Goal: Transaction & Acquisition: Purchase product/service

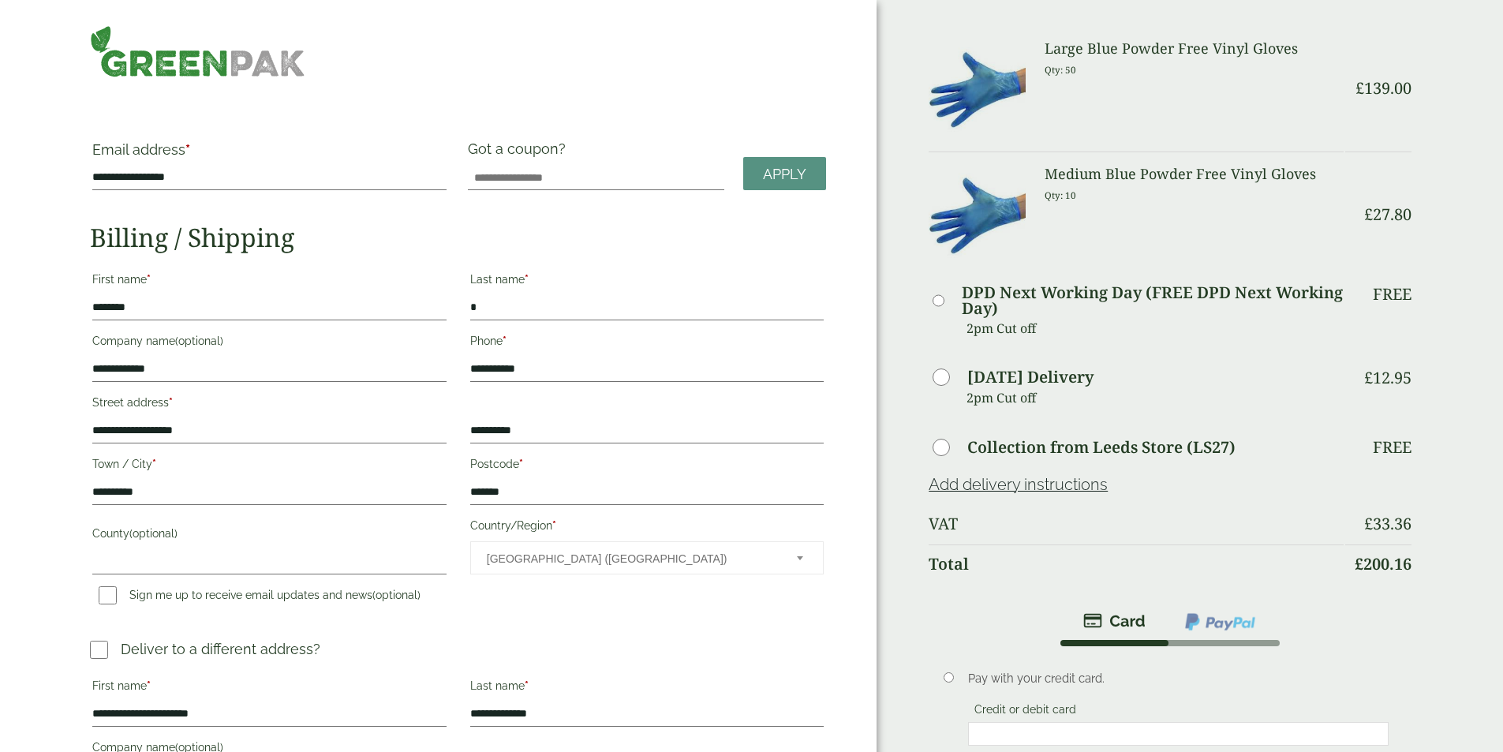
click at [1130, 313] on td "DPD Next Working Day (FREE DPD Next Working Day) 2pm Cut off" at bounding box center [1136, 319] width 414 height 82
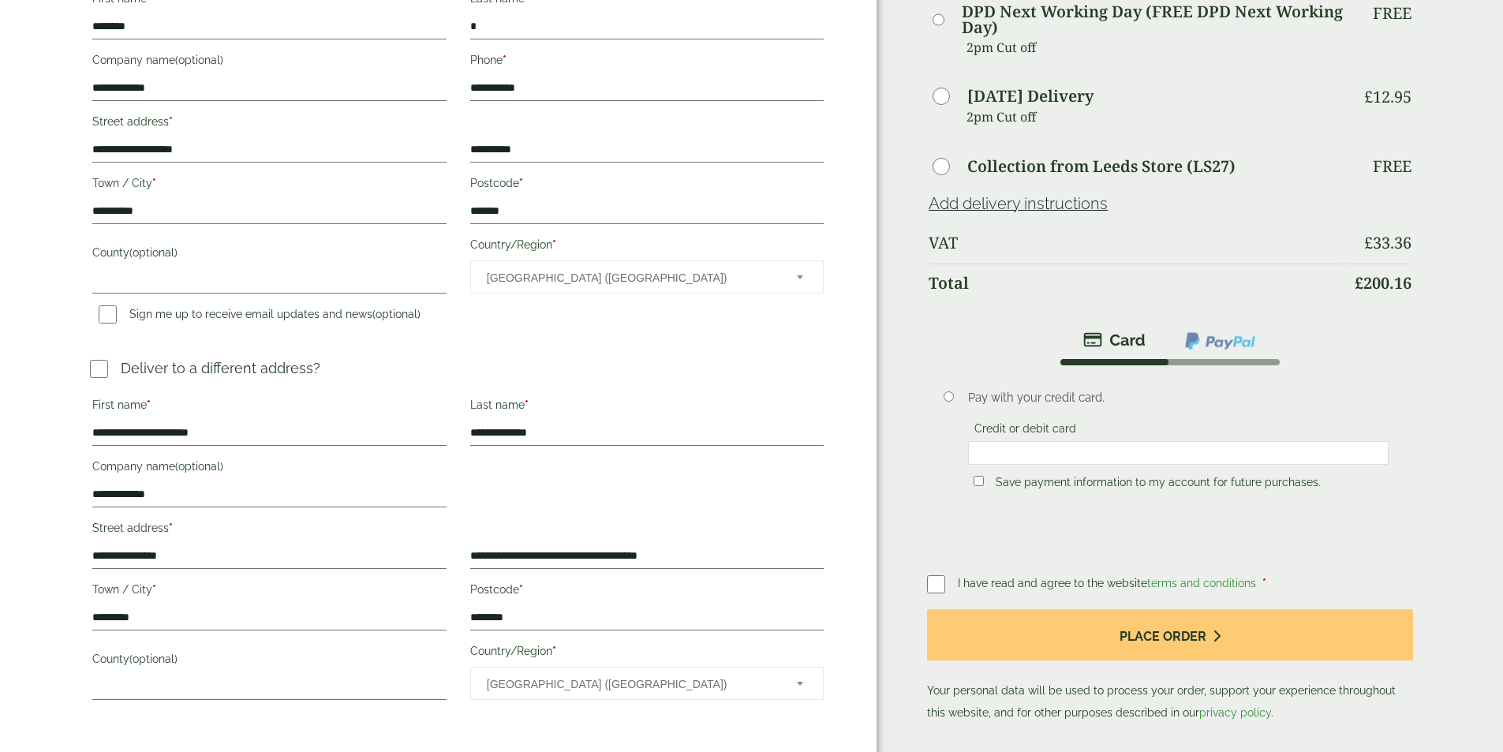
scroll to position [474, 0]
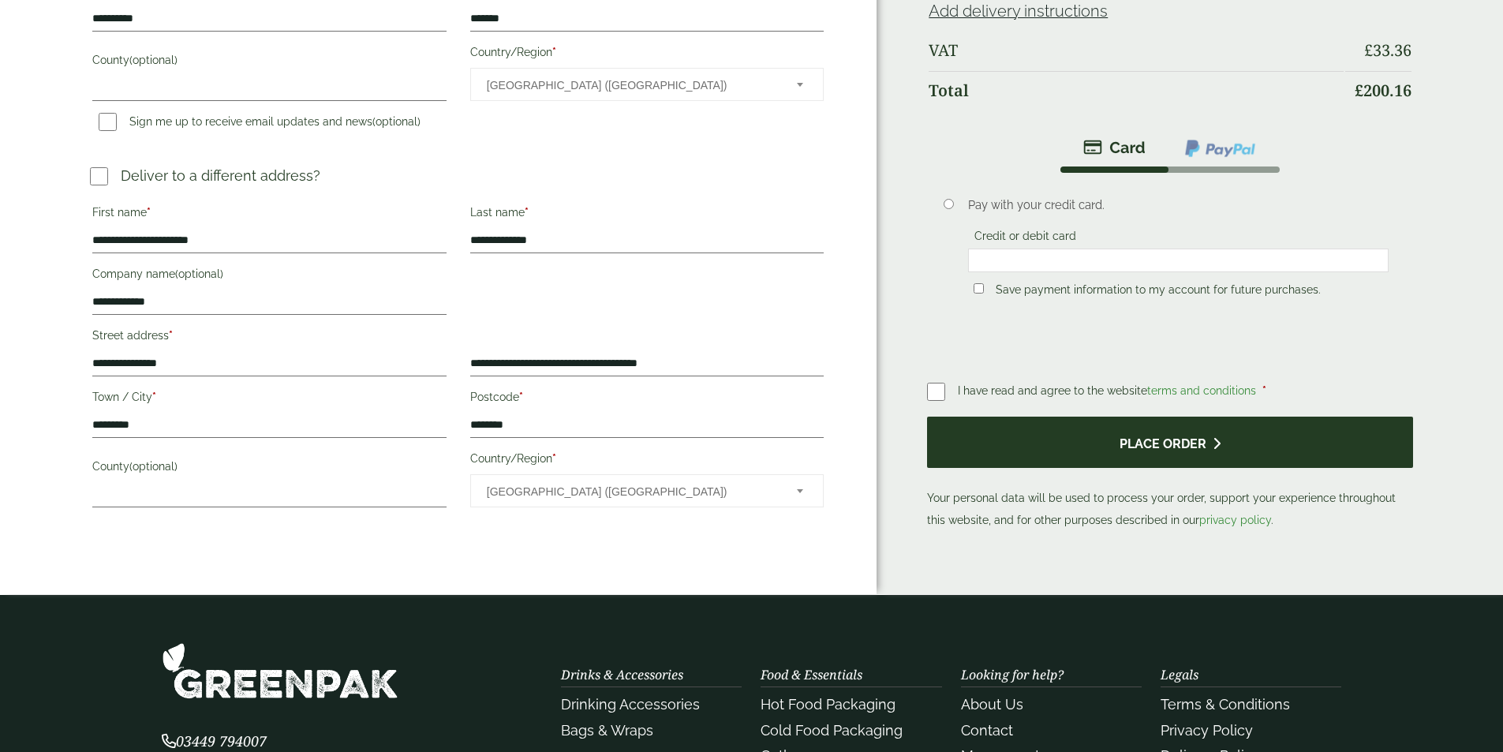
click at [1112, 417] on button "Place order" at bounding box center [1169, 442] width 485 height 51
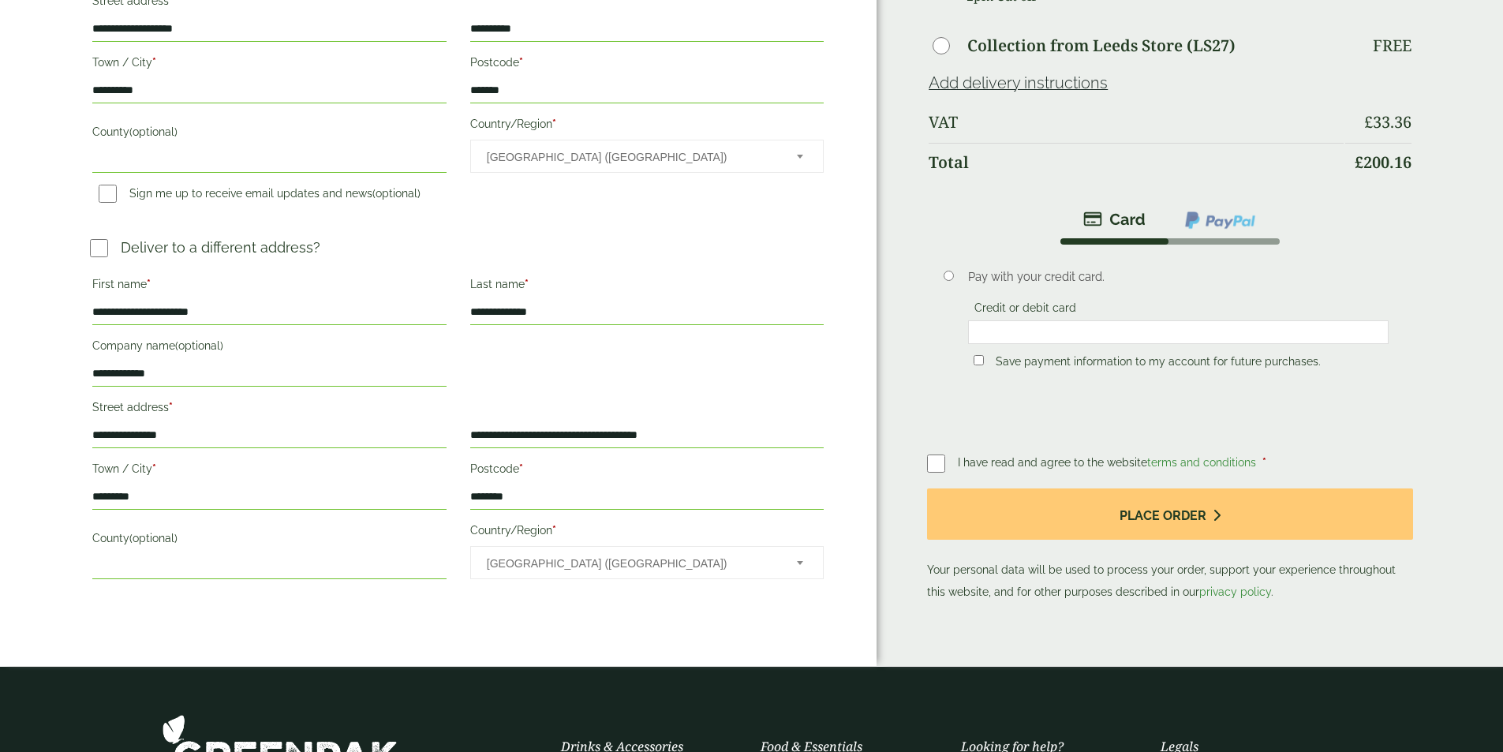
click at [1160, 501] on p "Your personal data will be used to process your order, support your experience …" at bounding box center [1169, 546] width 485 height 114
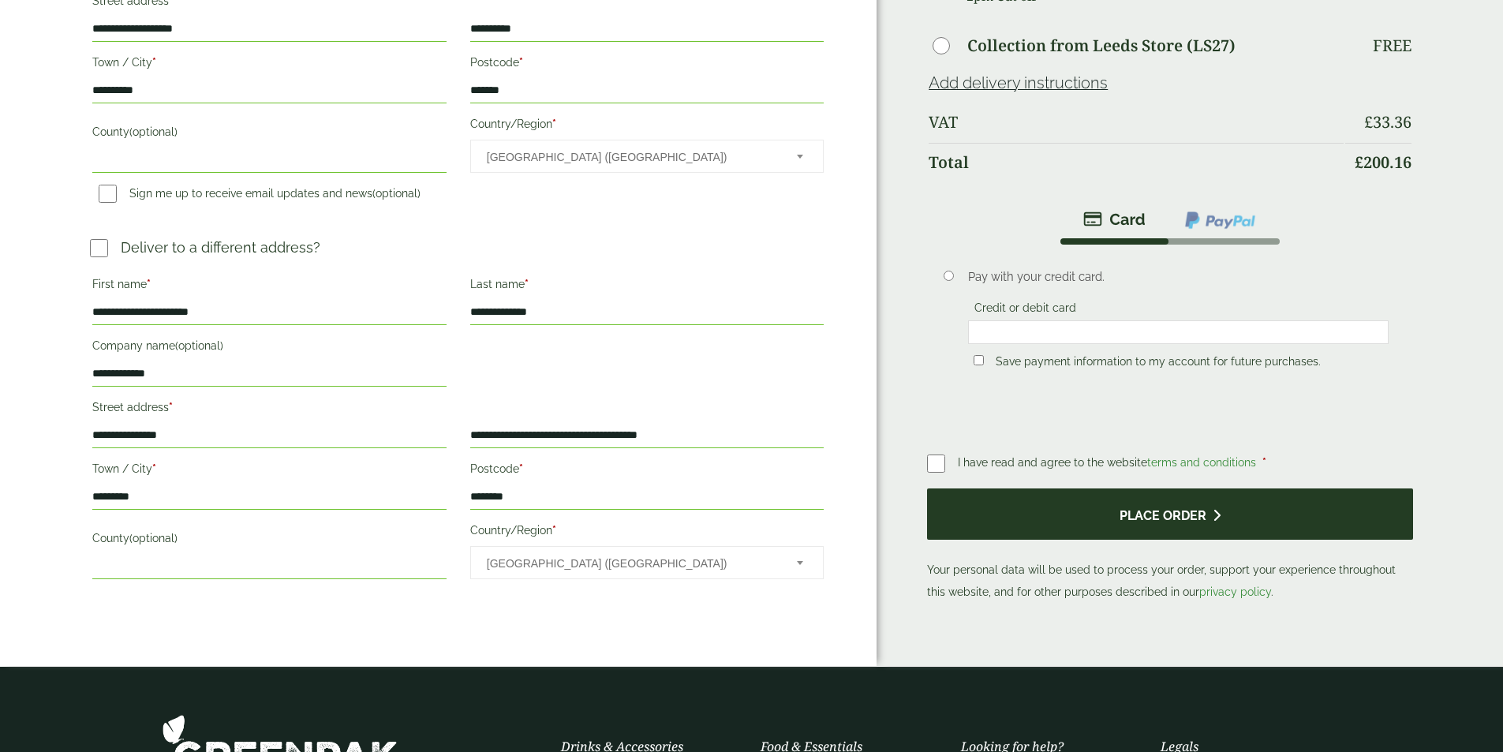
click at [1144, 489] on button "Place order" at bounding box center [1169, 514] width 485 height 51
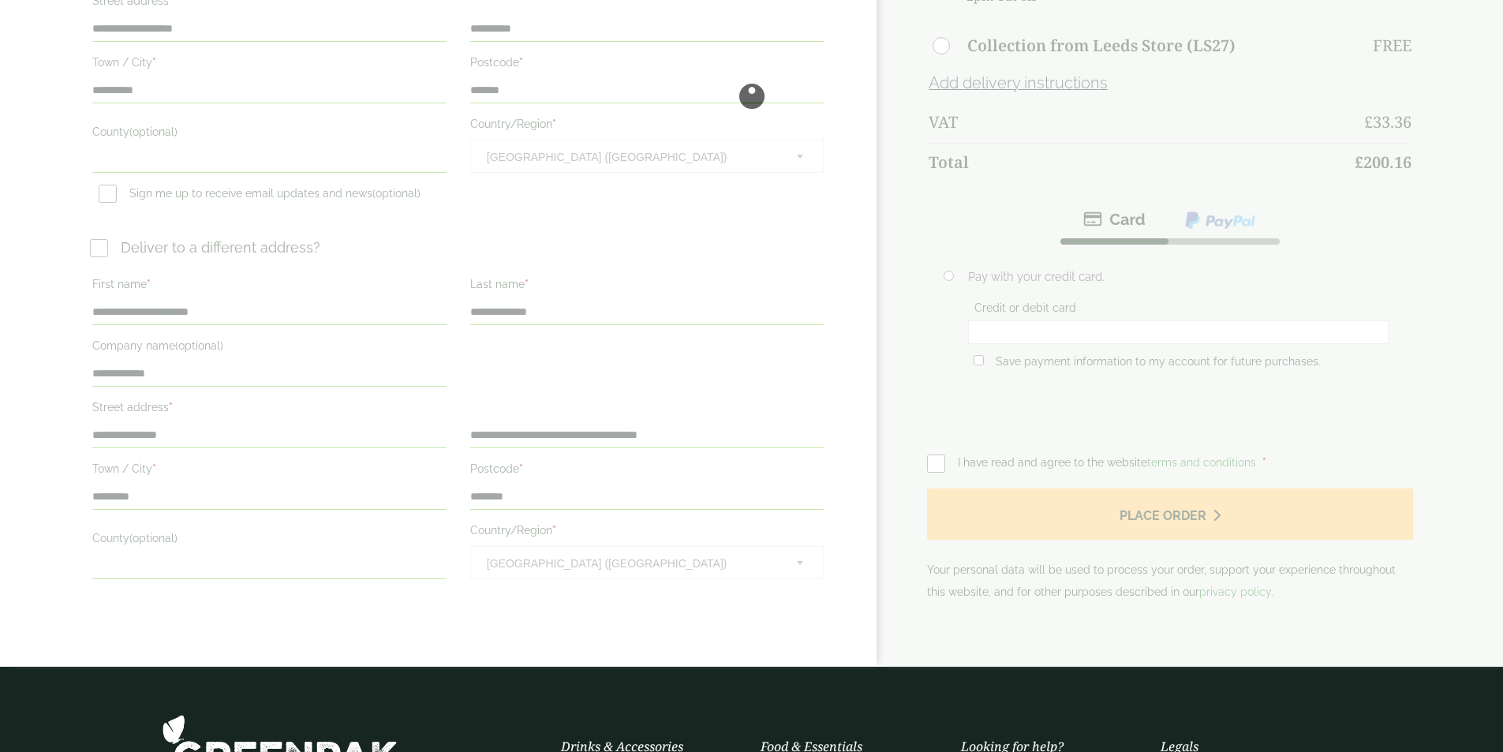
scroll to position [79, 0]
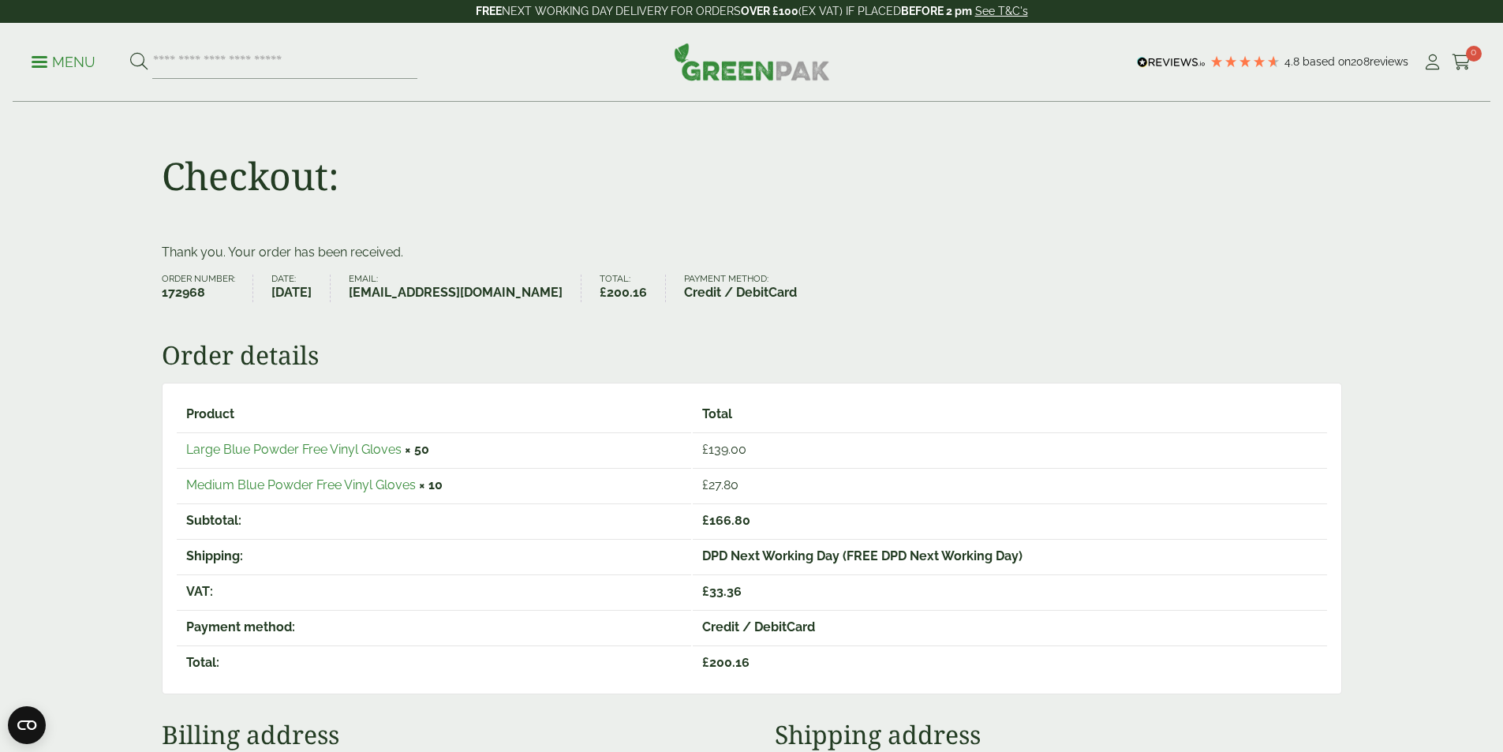
click at [1408, 66] on div "4.8 Based on 208 reviews" at bounding box center [1277, 63] width 290 height 24
click at [1452, 57] on icon at bounding box center [1462, 62] width 20 height 16
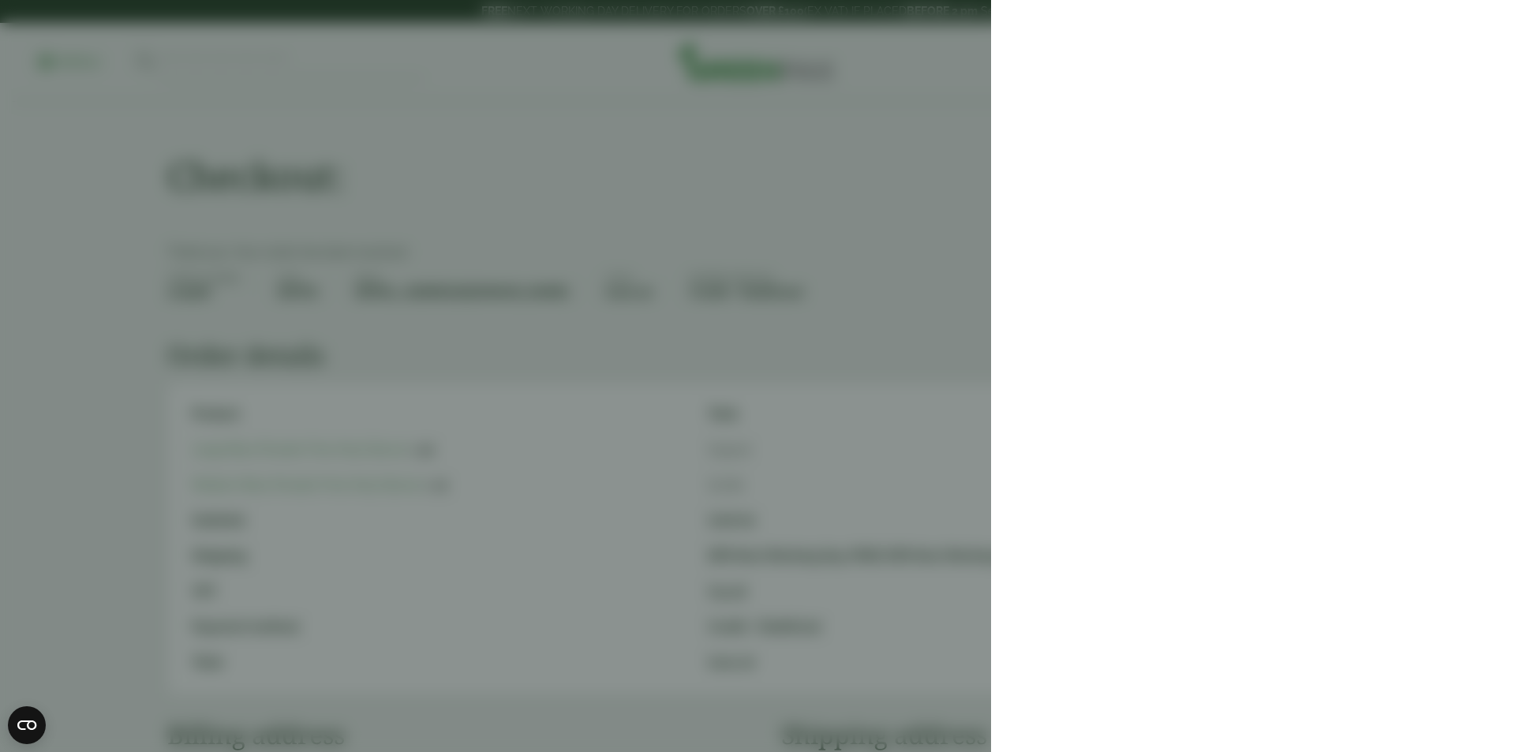
click at [784, 193] on aside at bounding box center [757, 376] width 1515 height 752
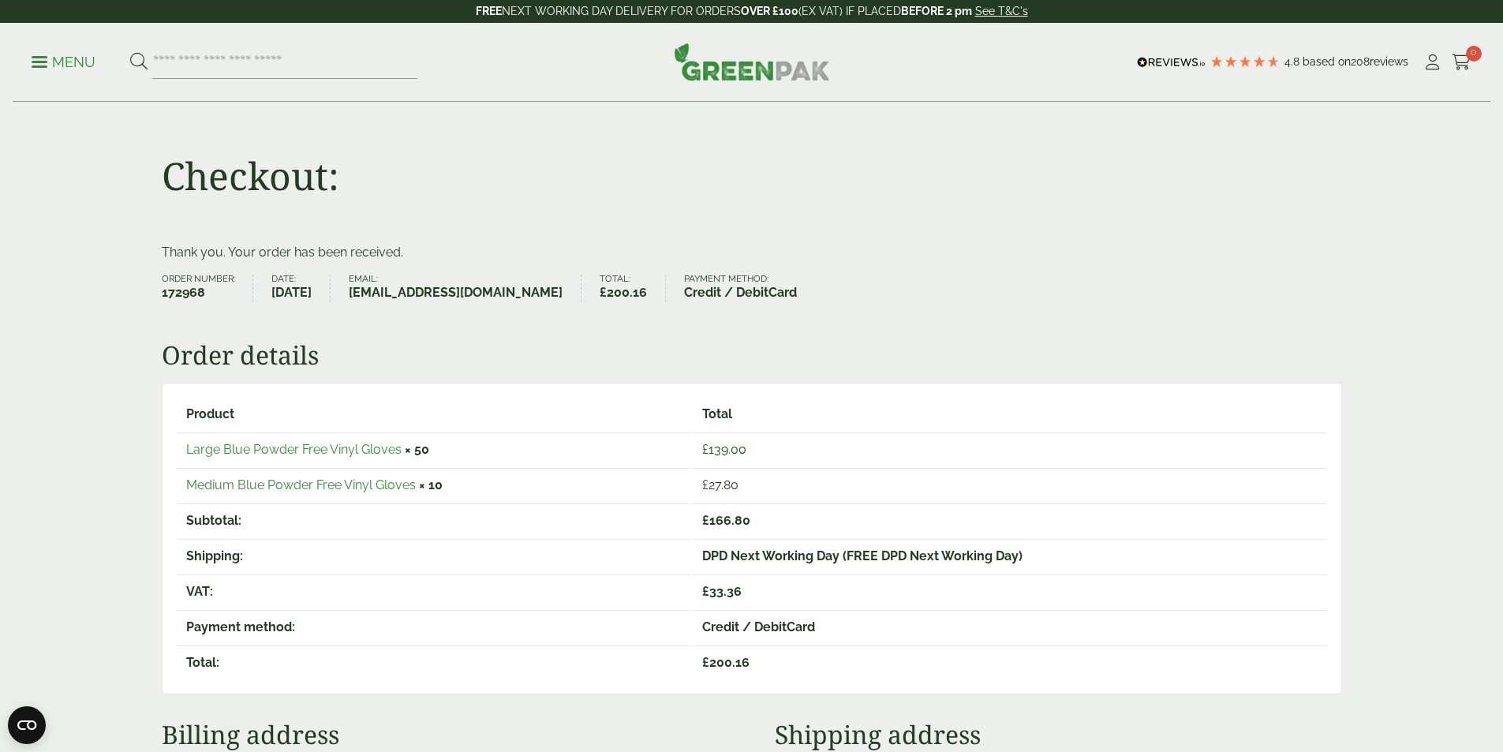
click at [1416, 66] on div "4.8 Based on 208 reviews" at bounding box center [1277, 63] width 290 height 24
click at [1428, 63] on icon at bounding box center [1433, 62] width 20 height 16
